Goal: Navigation & Orientation: Understand site structure

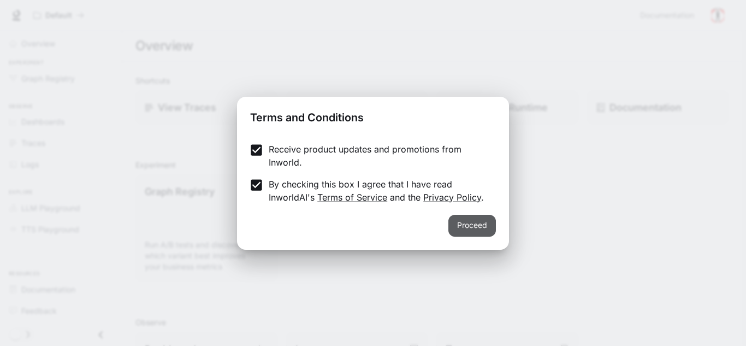
click at [467, 228] on button "Proceed" at bounding box center [473, 226] width 48 height 22
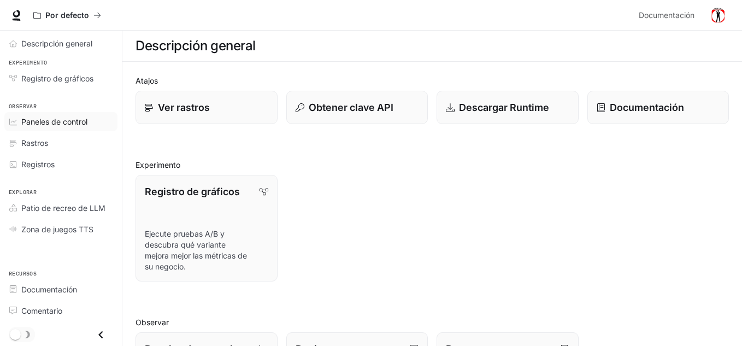
click at [64, 127] on span "Paneles de control" at bounding box center [54, 121] width 66 height 11
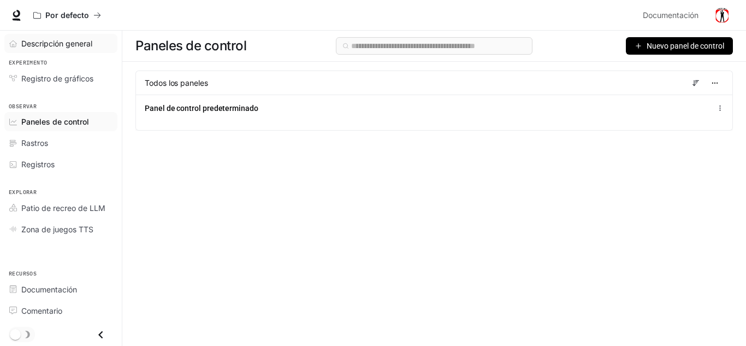
click at [64, 42] on font "Descripción general" at bounding box center [56, 43] width 71 height 9
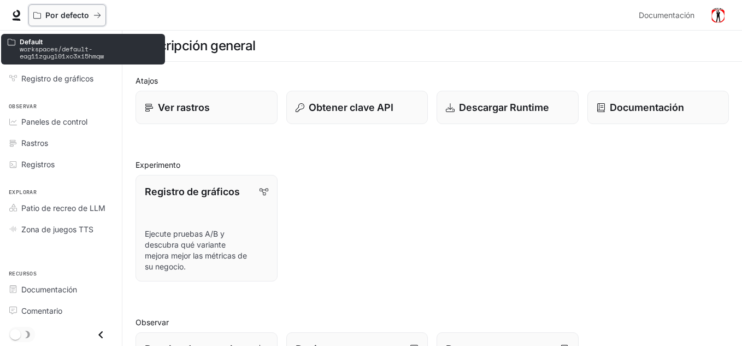
click at [54, 16] on font "Por defecto" at bounding box center [67, 14] width 44 height 9
